Goal: Information Seeking & Learning: Learn about a topic

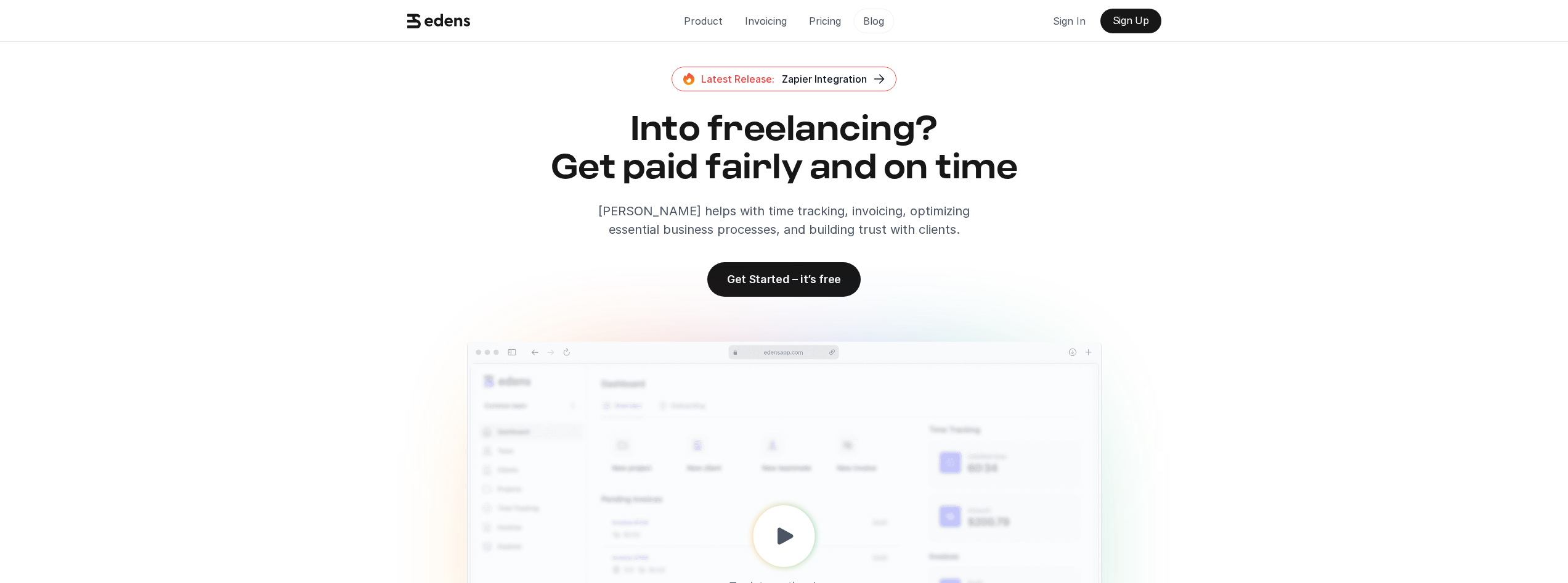
click at [882, 27] on p "Blog" at bounding box center [874, 20] width 21 height 19
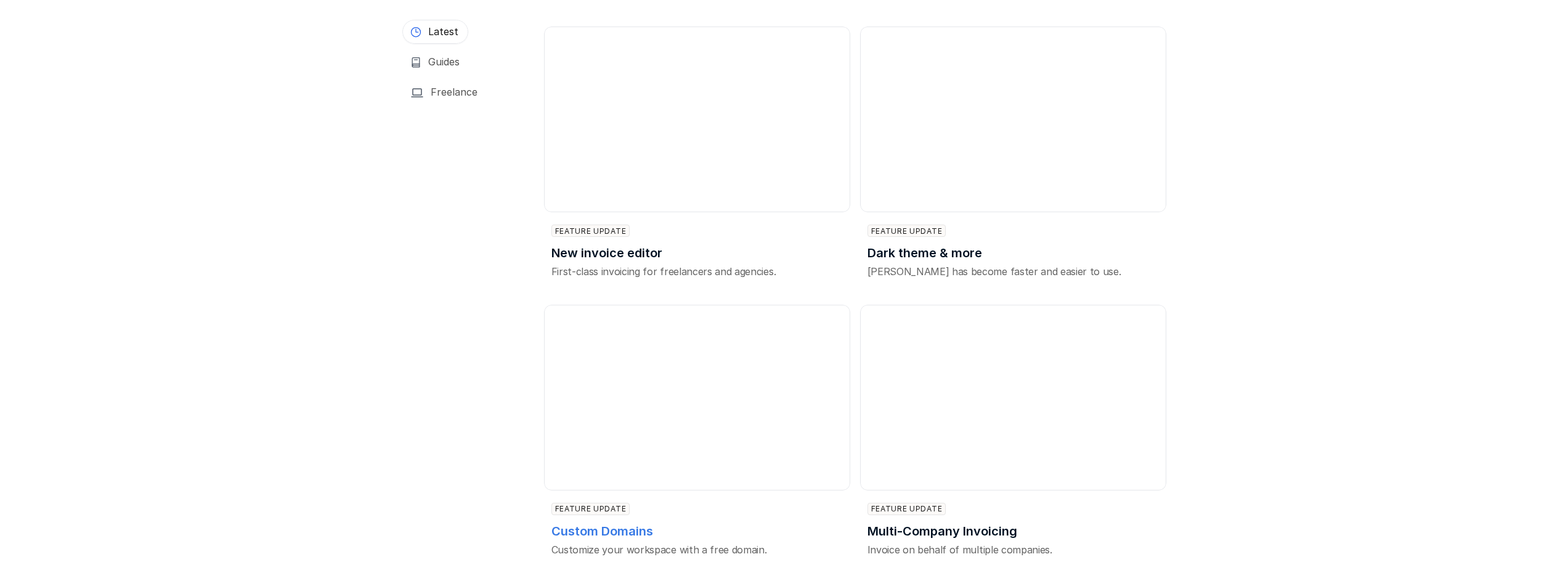
scroll to position [1480, 0]
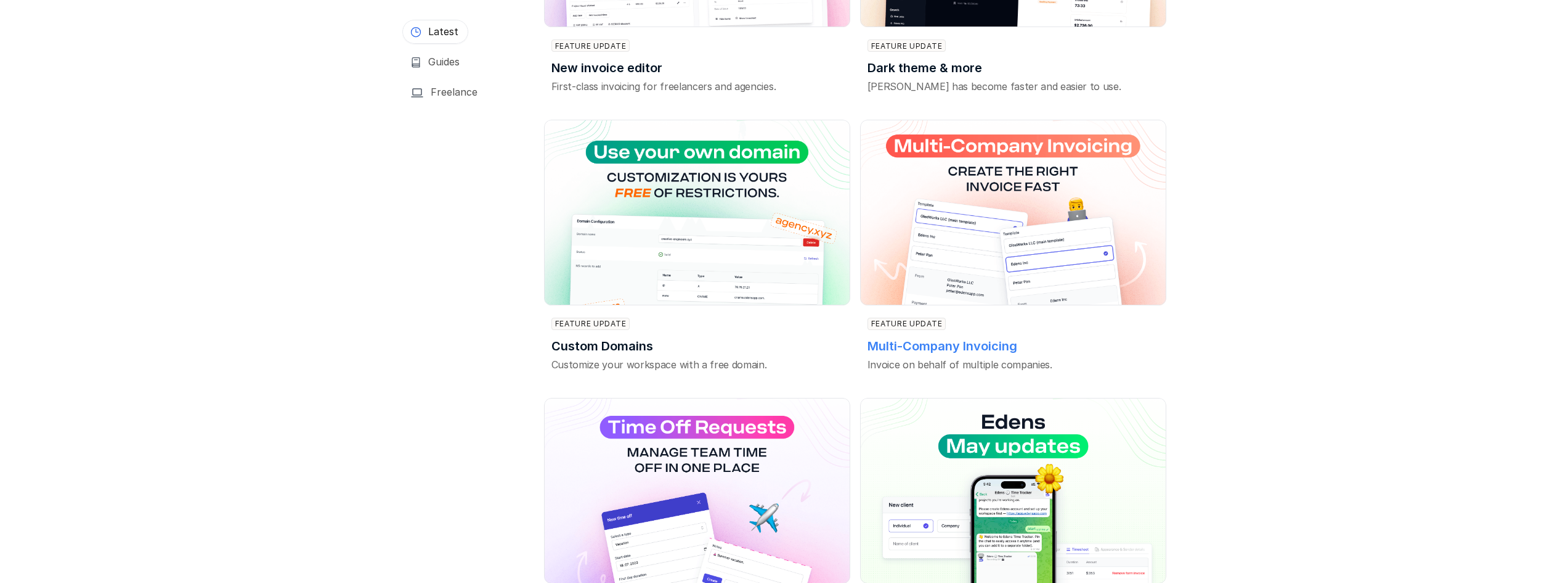
click at [983, 337] on h3 "Multi-Company Invoicing" at bounding box center [1010, 345] width 284 height 17
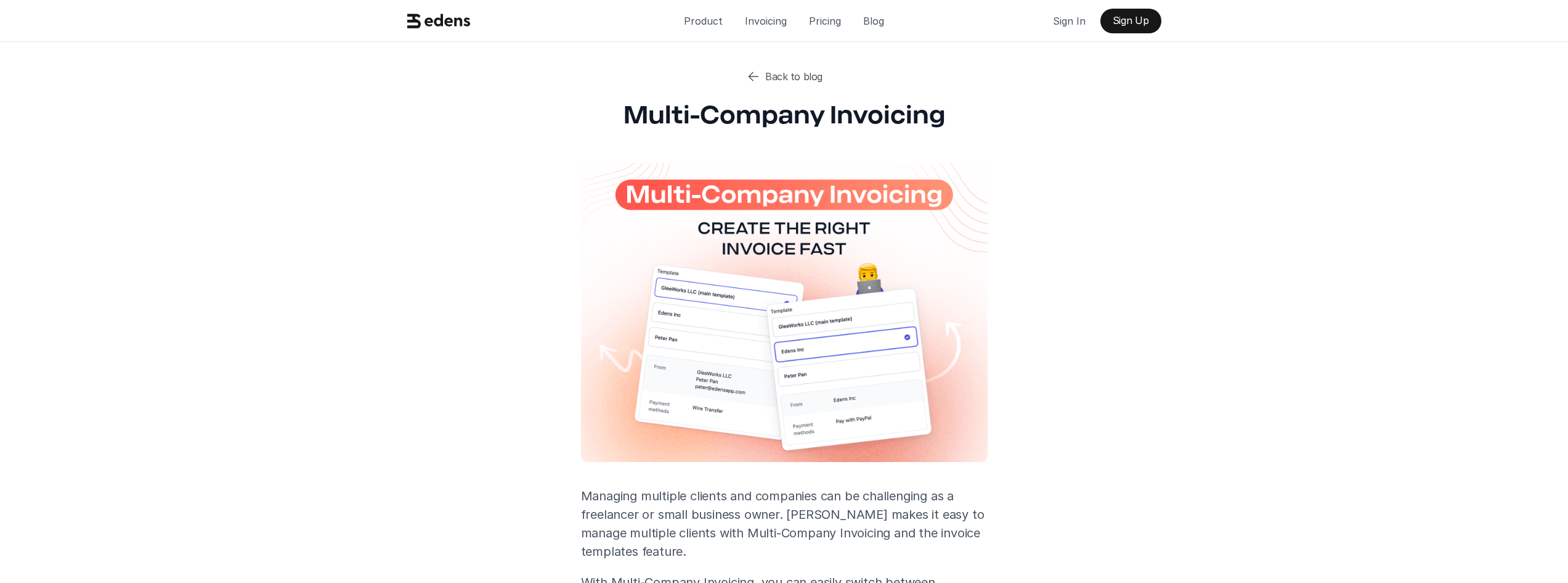
click at [462, 26] on icon at bounding box center [439, 20] width 63 height 23
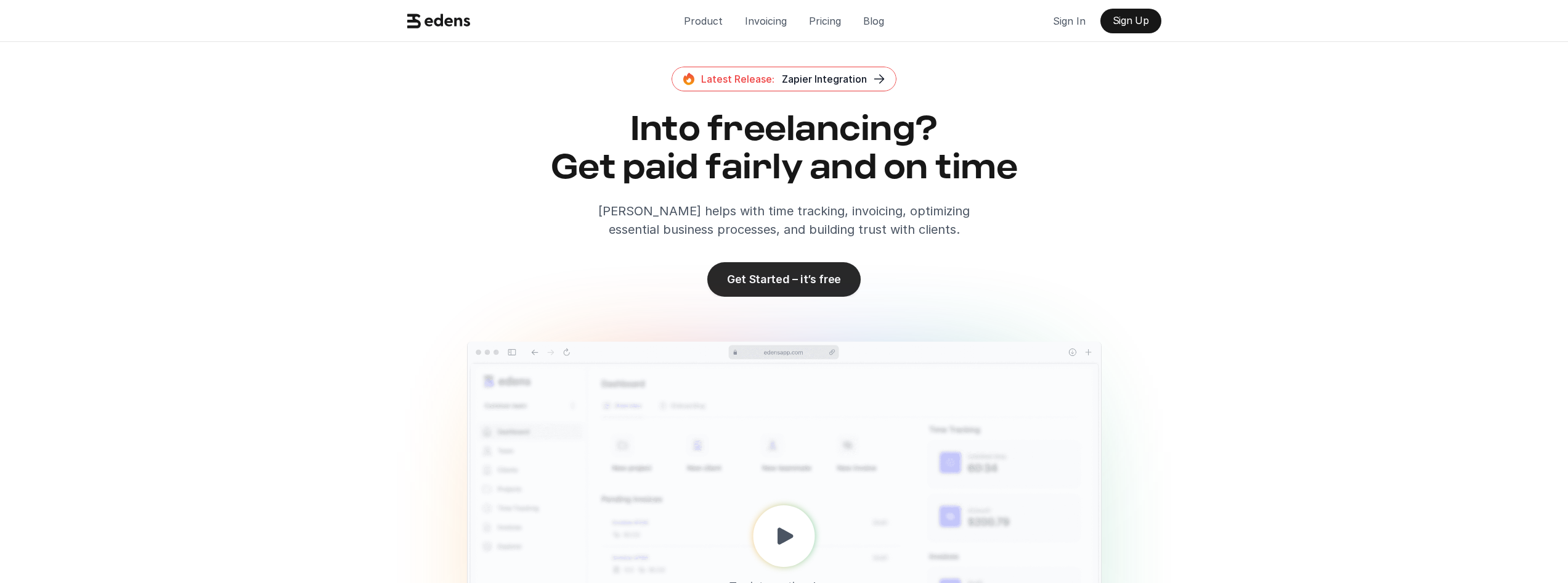
click at [773, 292] on link "Get Started – it’s free" at bounding box center [784, 279] width 154 height 35
